Goal: Task Accomplishment & Management: Use online tool/utility

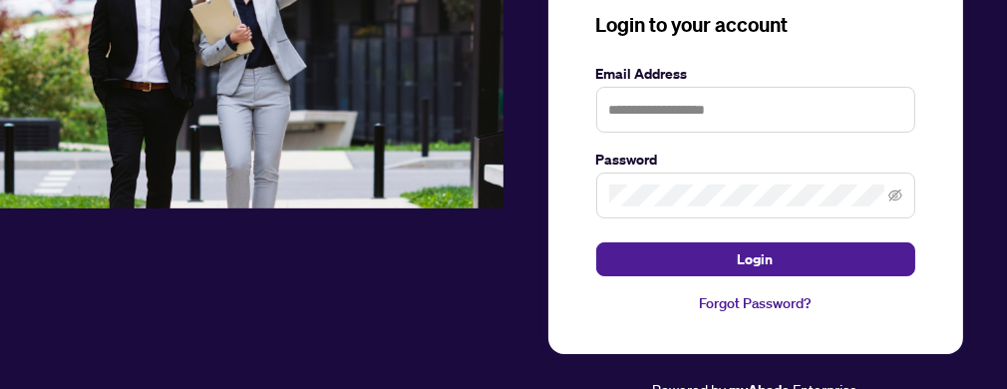
scroll to position [188, 0]
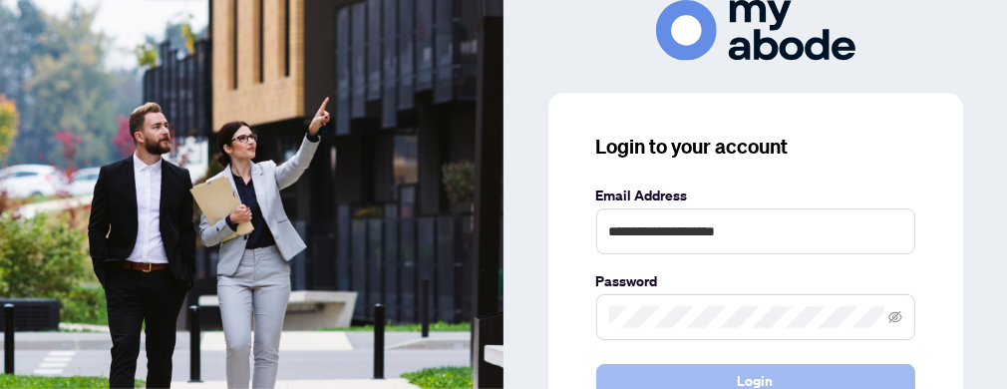
click at [745, 378] on span "Login" at bounding box center [756, 381] width 36 height 32
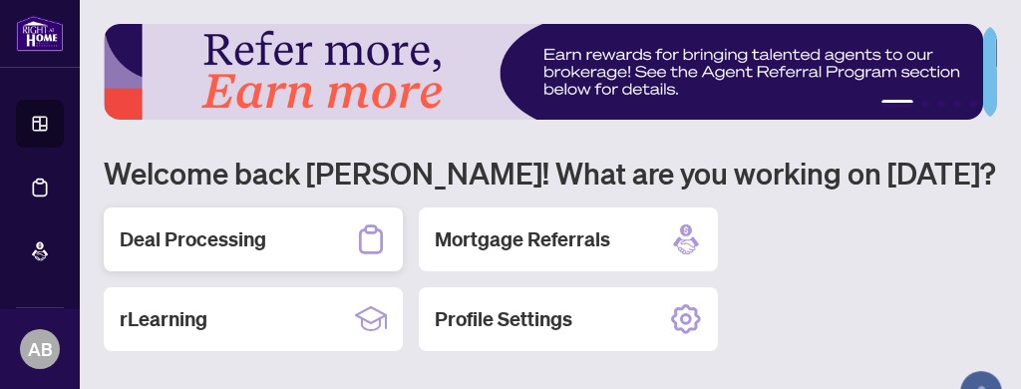
click at [228, 240] on h2 "Deal Processing" at bounding box center [193, 239] width 147 height 28
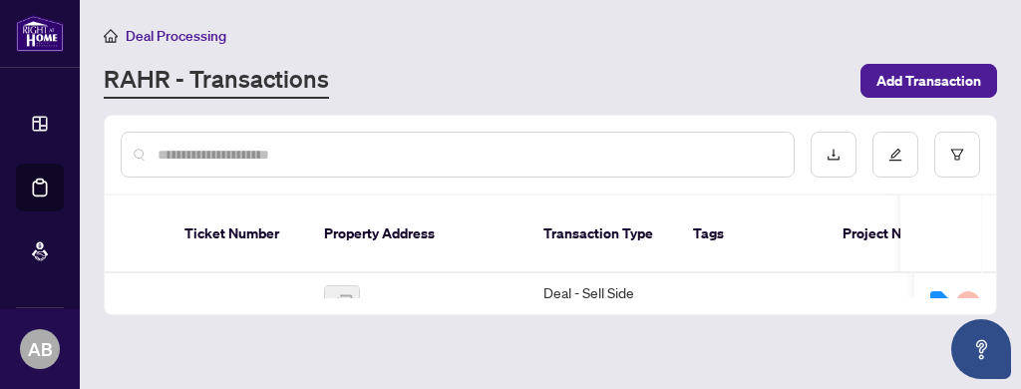
click at [211, 155] on input "text" at bounding box center [468, 155] width 620 height 22
click at [189, 151] on input "text" at bounding box center [468, 155] width 620 height 22
paste input "*****"
type input "*****"
click at [612, 273] on td "Deal - Sell Side Sale" at bounding box center [602, 303] width 150 height 61
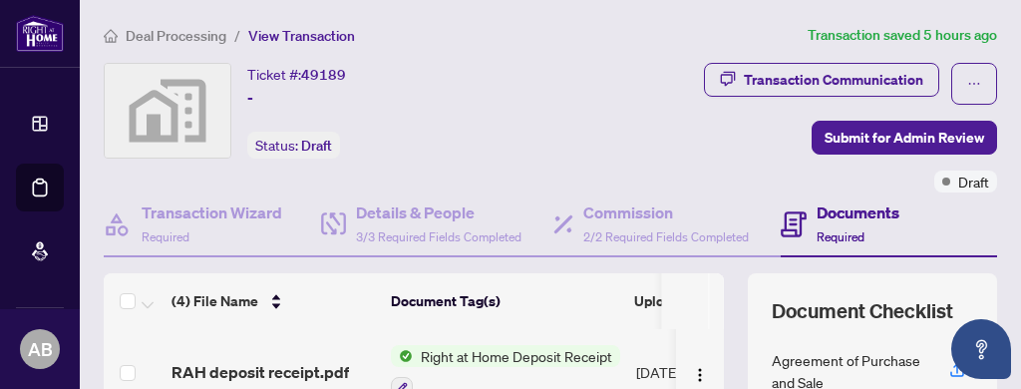
scroll to position [186, 0]
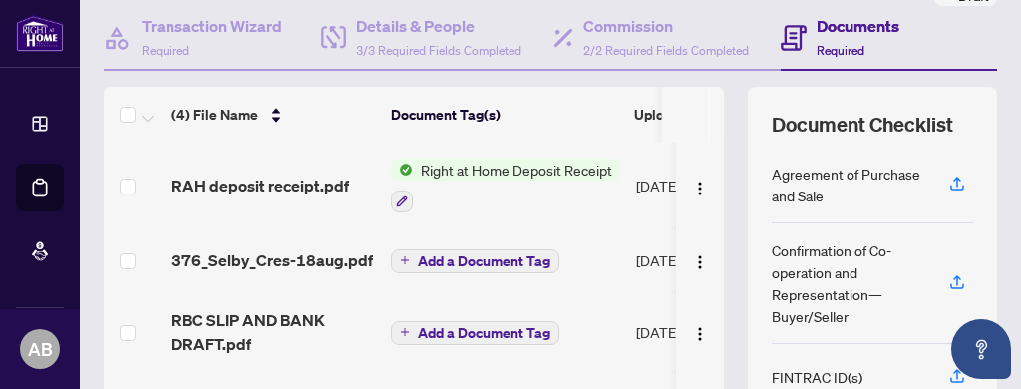
click at [508, 166] on span "Right at Home Deposit Receipt" at bounding box center [516, 170] width 207 height 22
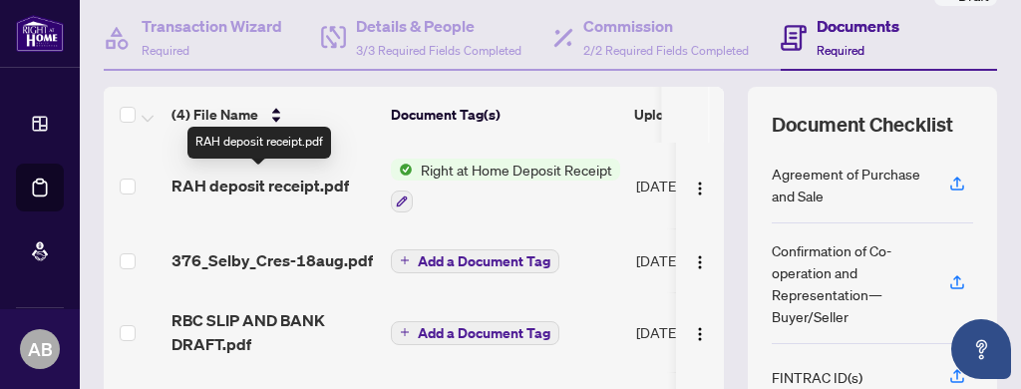
click at [280, 182] on span "RAH deposit receipt.pdf" at bounding box center [259, 185] width 177 height 24
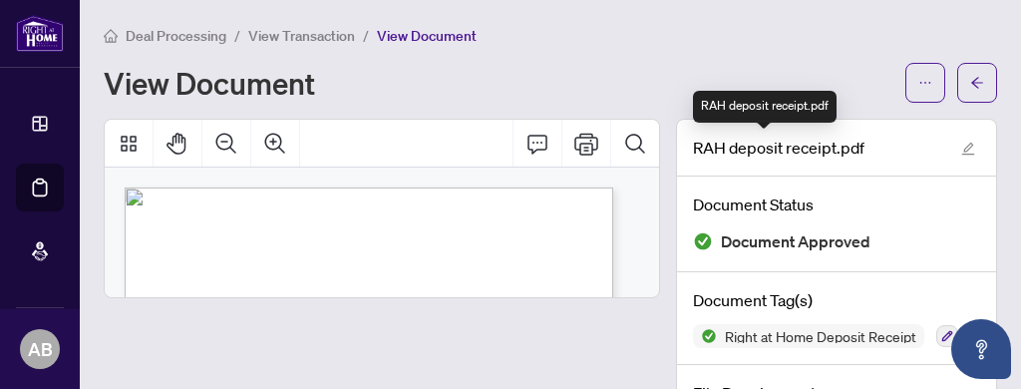
click at [774, 152] on span "RAH deposit receipt.pdf" at bounding box center [778, 148] width 171 height 24
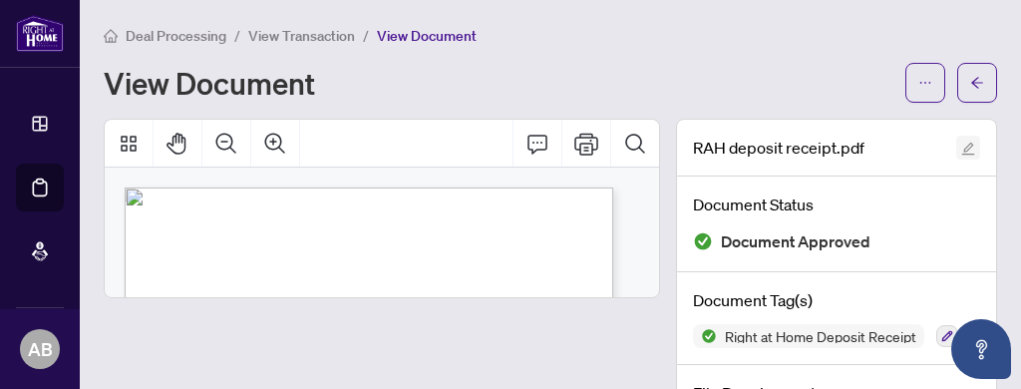
click at [962, 149] on icon "edit" at bounding box center [968, 149] width 13 height 13
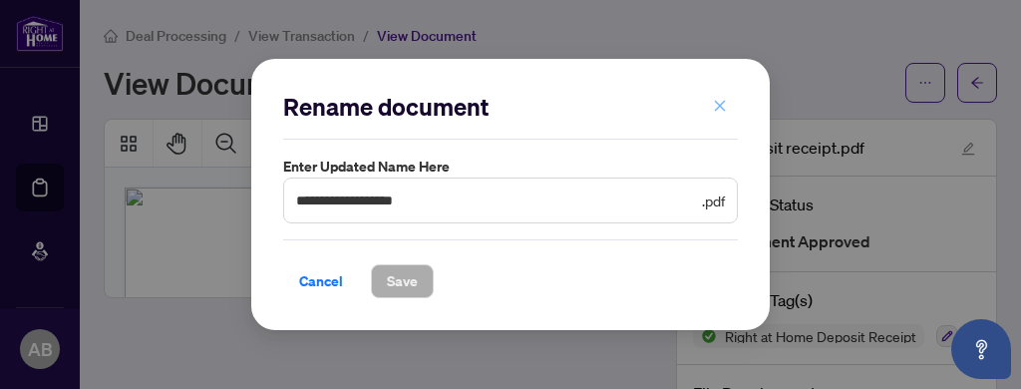
click at [722, 110] on icon "close" at bounding box center [720, 106] width 14 height 14
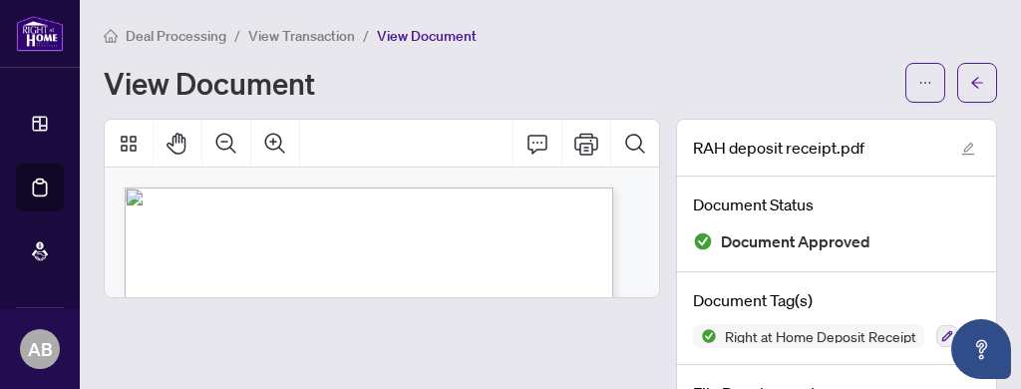
click at [203, 228] on span "895 Don Mills Rd., Suite 401" at bounding box center [222, 225] width 144 height 9
click at [204, 228] on span "895 Don Mills Rd., Suite 401" at bounding box center [222, 225] width 144 height 9
click at [412, 35] on span "View Document" at bounding box center [427, 36] width 100 height 18
click at [129, 143] on icon "Thumbnails" at bounding box center [129, 144] width 24 height 24
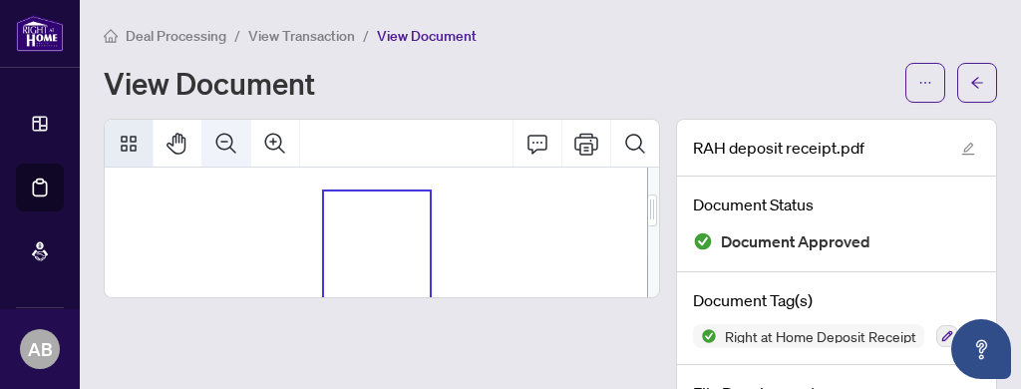
click at [220, 139] on button "Zoom Out" at bounding box center [226, 144] width 48 height 48
click at [274, 139] on button "Zoom In" at bounding box center [275, 144] width 48 height 48
click at [123, 138] on icon "Thumbnails" at bounding box center [129, 144] width 24 height 24
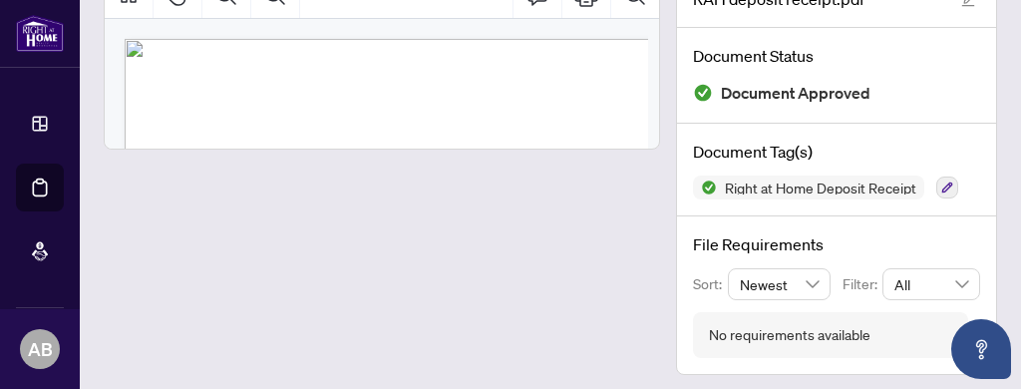
scroll to position [155, 0]
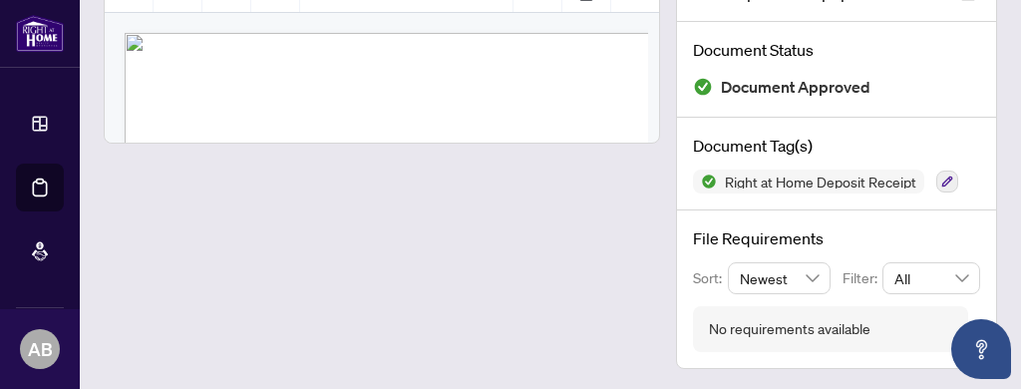
click at [738, 86] on span "Document Approved" at bounding box center [796, 87] width 150 height 27
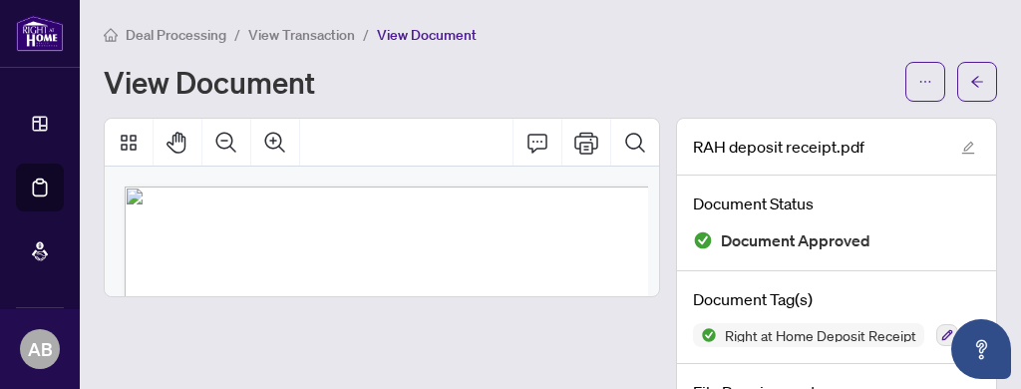
scroll to position [0, 0]
click at [218, 141] on button "Zoom Out" at bounding box center [226, 144] width 48 height 48
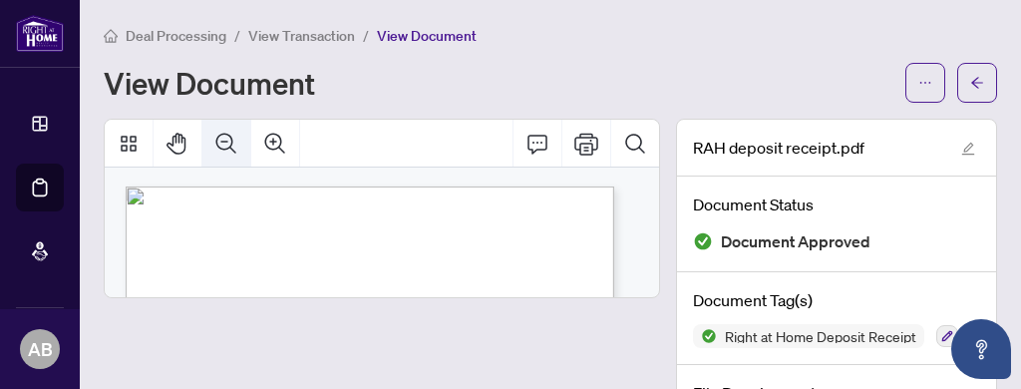
click at [219, 142] on button "Zoom Out" at bounding box center [226, 144] width 48 height 48
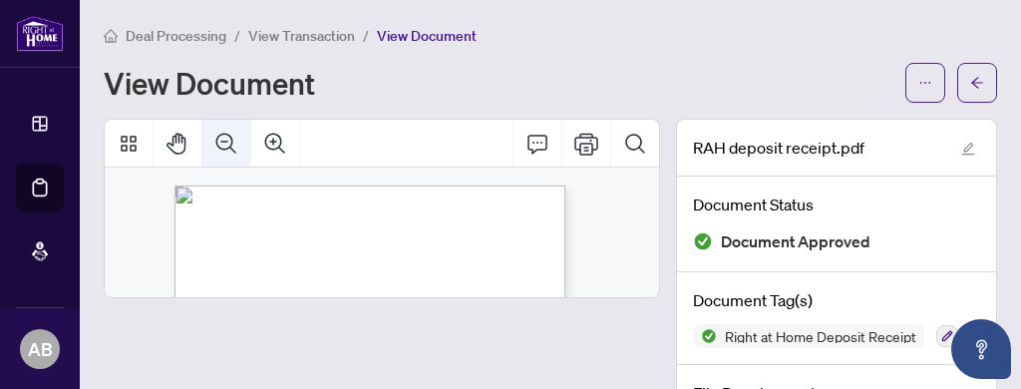
click at [219, 142] on button "Zoom Out" at bounding box center [226, 144] width 48 height 48
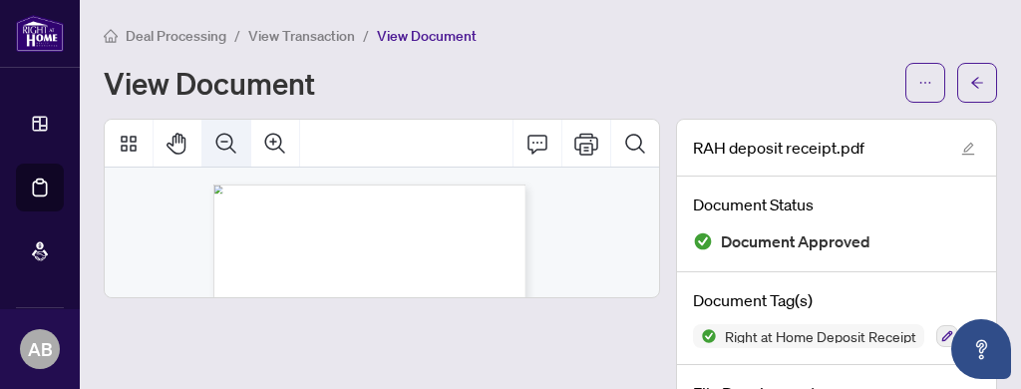
click at [219, 142] on button "Zoom Out" at bounding box center [226, 144] width 48 height 48
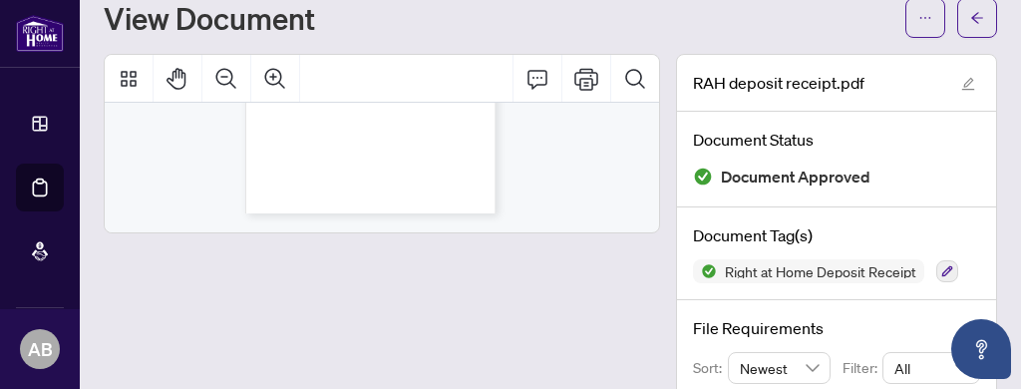
scroll to position [155, 0]
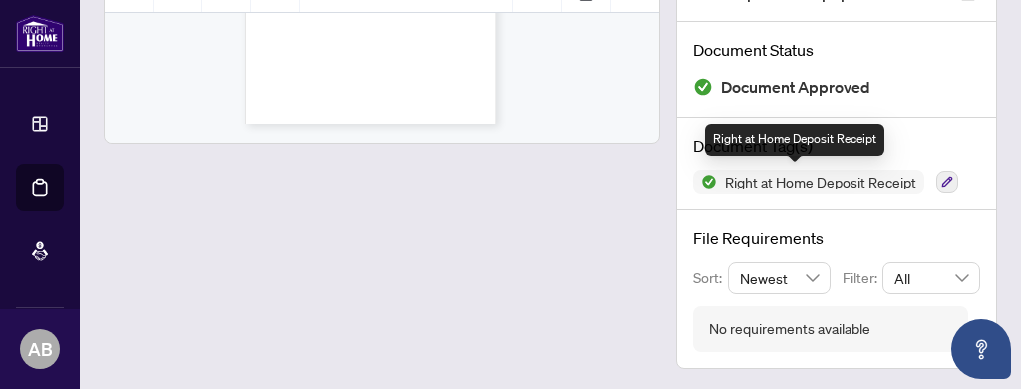
click at [738, 179] on span "Right at Home Deposit Receipt" at bounding box center [820, 181] width 207 height 14
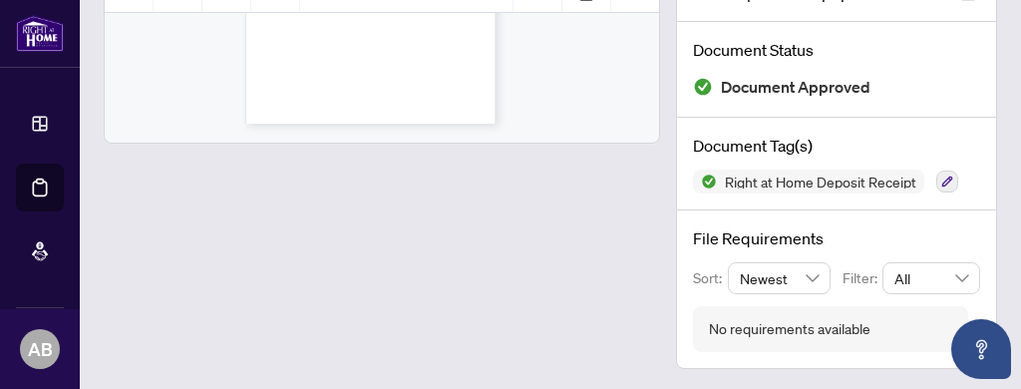
click at [760, 85] on span "Document Approved" at bounding box center [796, 87] width 150 height 27
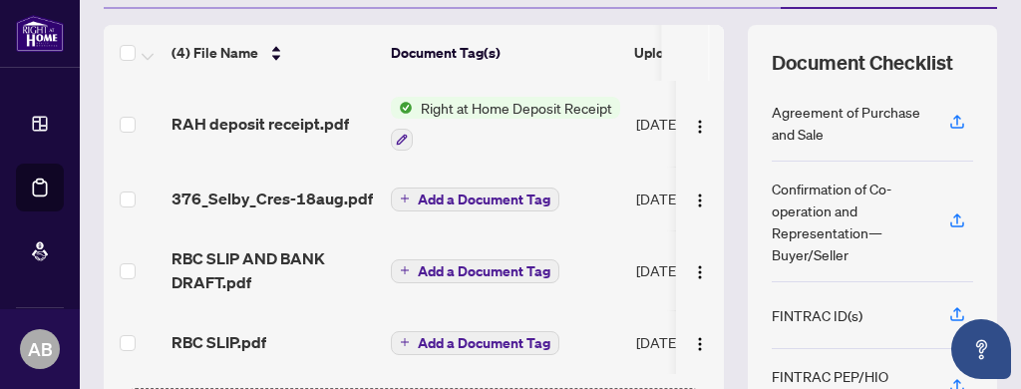
scroll to position [186, 0]
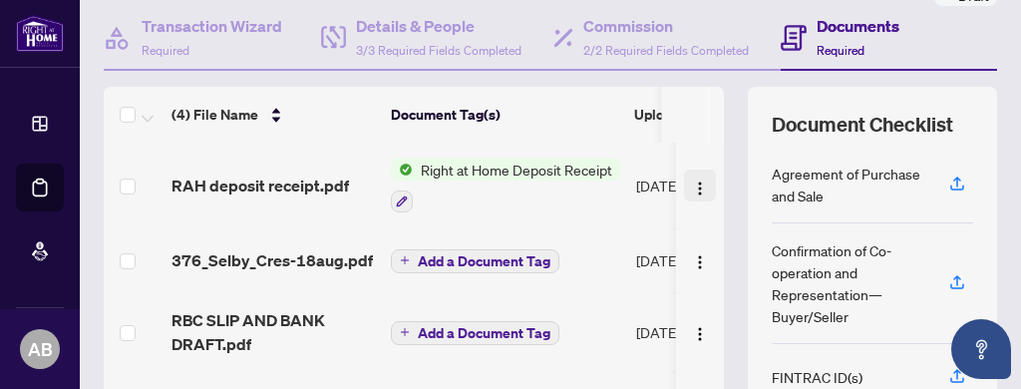
click at [692, 182] on img "button" at bounding box center [700, 188] width 16 height 16
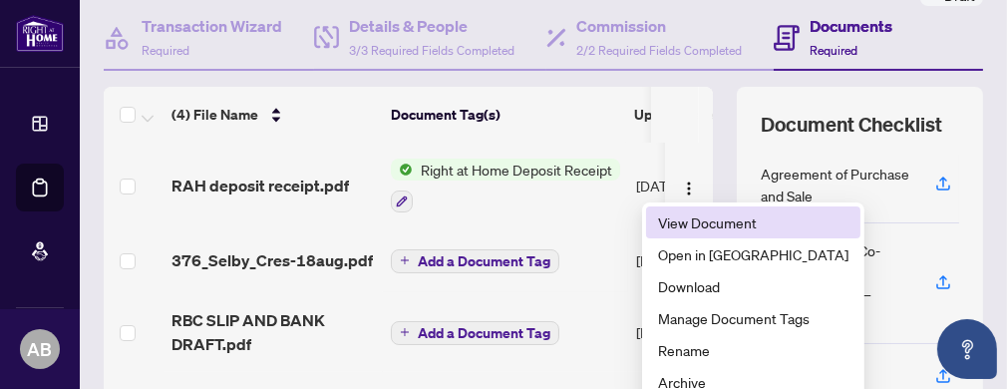
click at [691, 225] on span "View Document" at bounding box center [753, 222] width 190 height 22
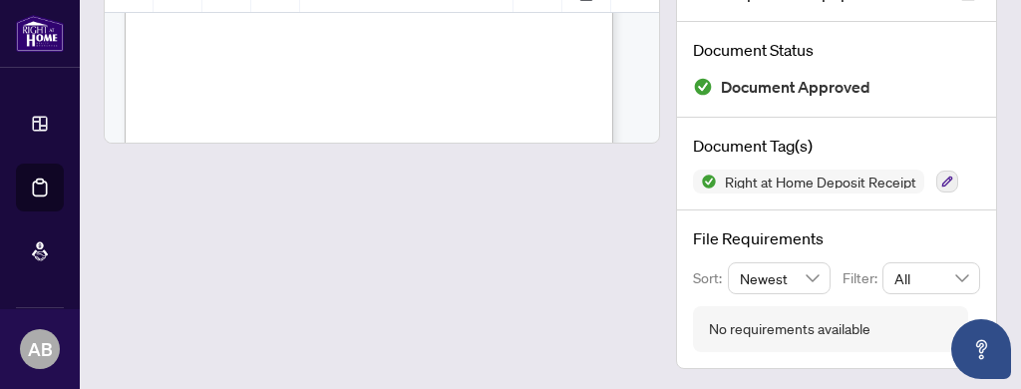
scroll to position [541, 0]
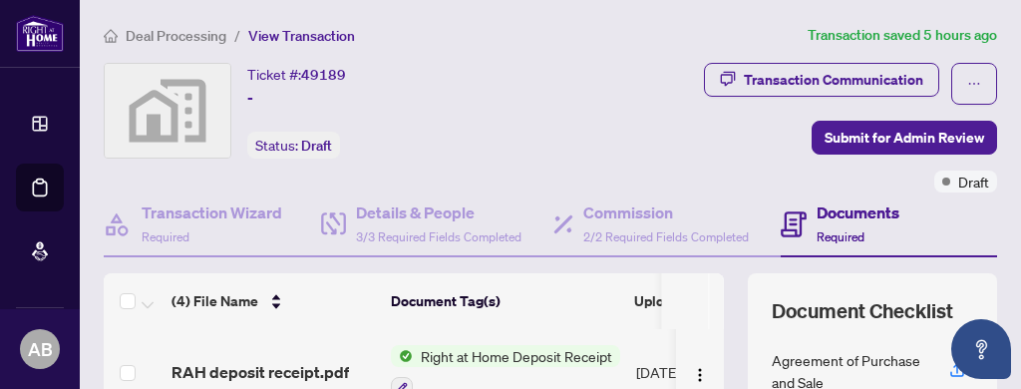
drag, startPoint x: 0, startPoint y: 416, endPoint x: 0, endPoint y: 37, distance: 378.8
click at [468, 122] on div "Ticket #: 49189 - Status: Draft" at bounding box center [313, 111] width 418 height 96
